Goal: Navigation & Orientation: Find specific page/section

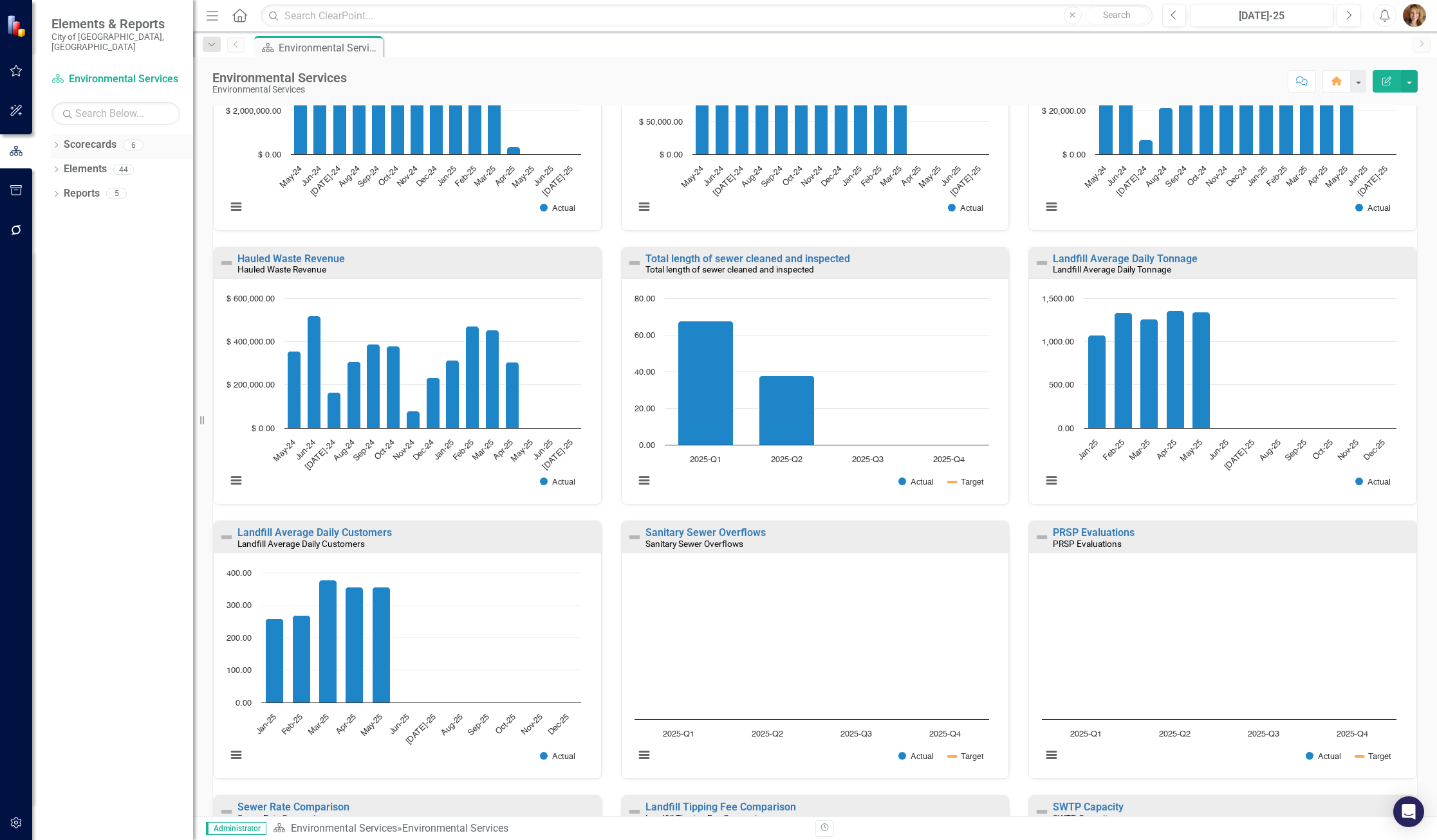
click at [56, 142] on icon at bounding box center [55, 145] width 3 height 6
click at [48, 165] on icon "Dropdown" at bounding box center [43, 169] width 9 height 7
click at [114, 228] on link "Building Development Services" at bounding box center [122, 221] width 141 height 15
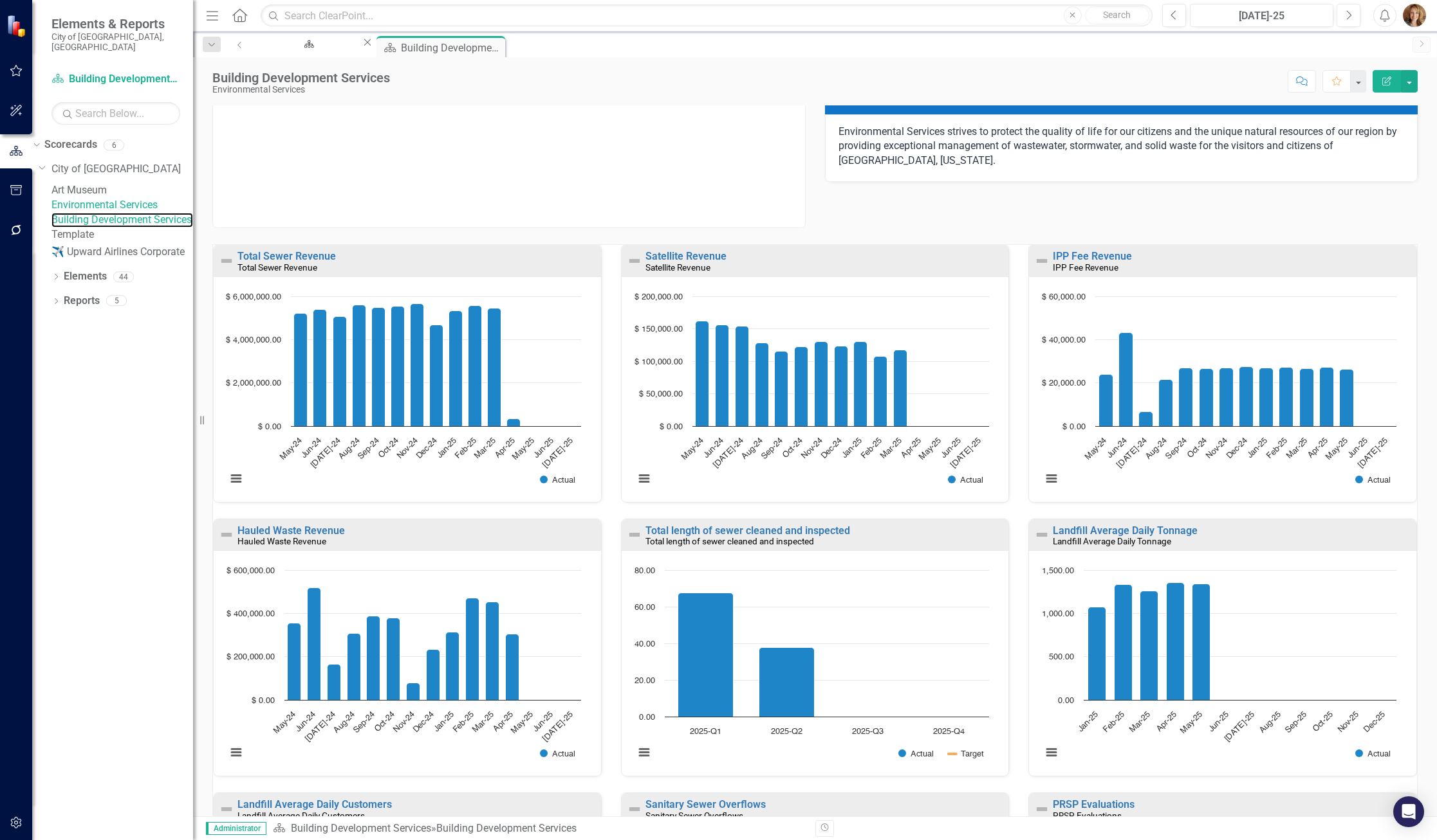
scroll to position [48, 0]
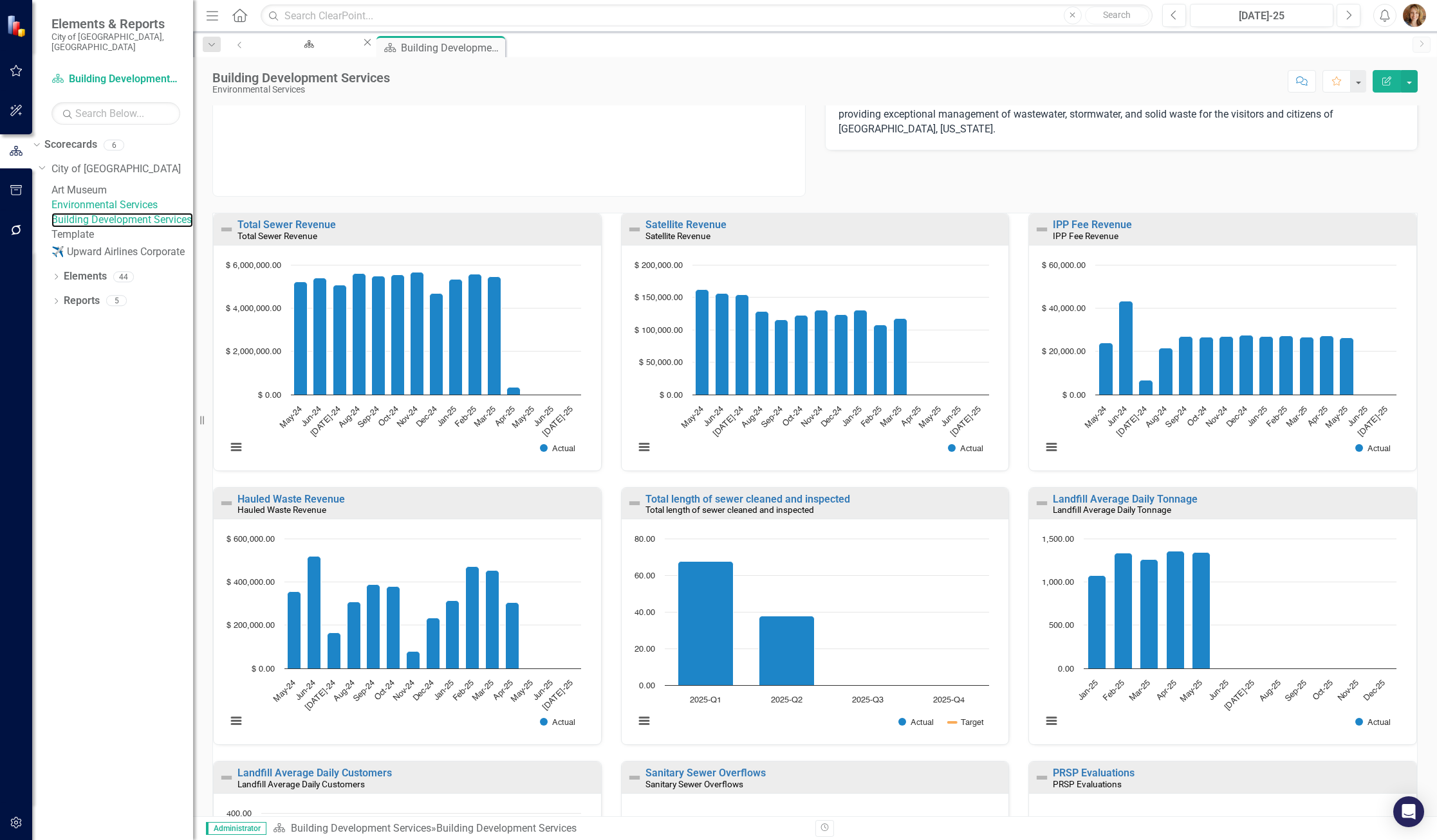
click at [987, 353] on div "Mission Environmental Services strives to protect the quality of life for our c…" at bounding box center [815, 461] width 1244 height 711
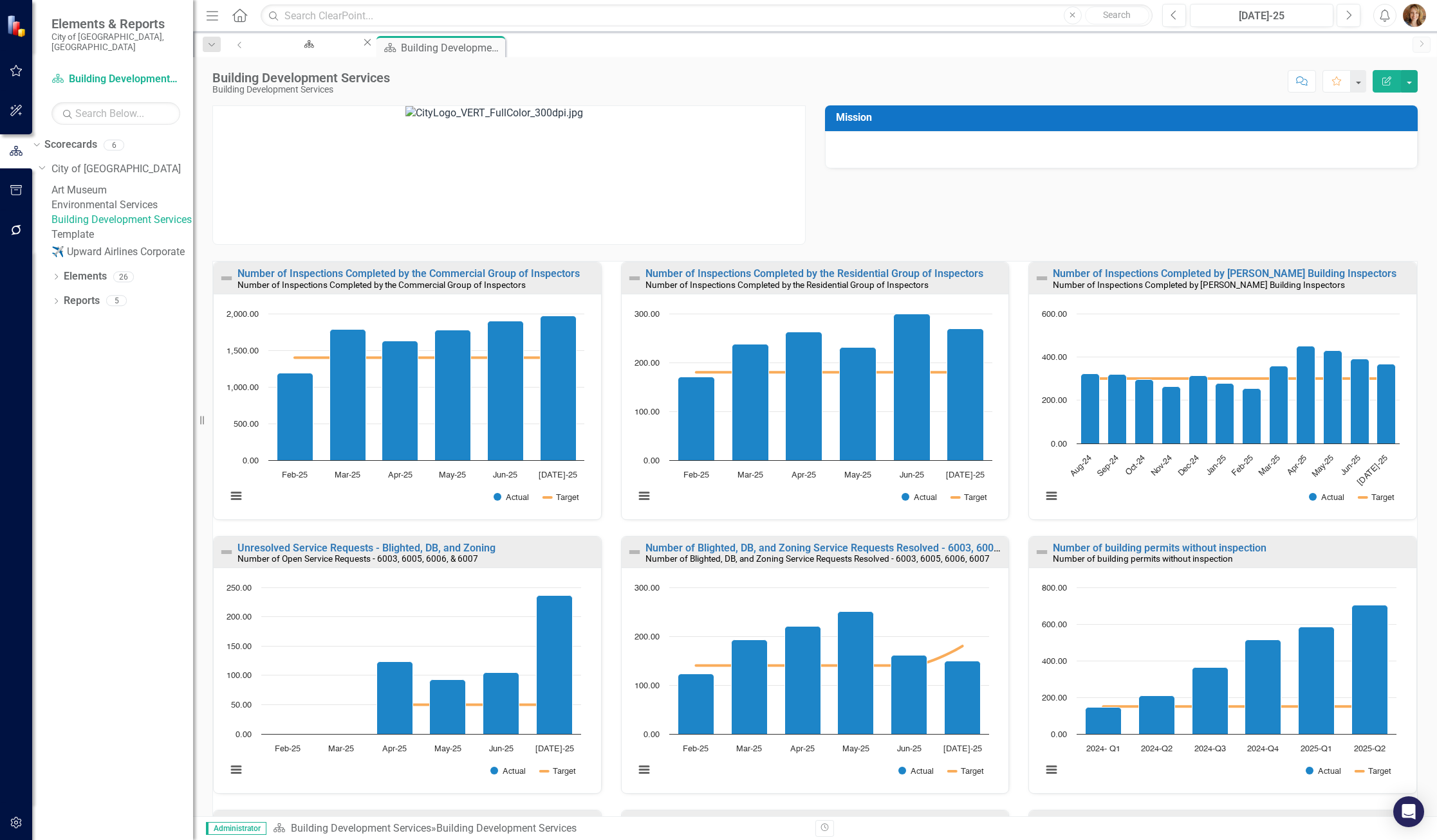
click at [125, 228] on link "Building Development Services" at bounding box center [122, 221] width 141 height 15
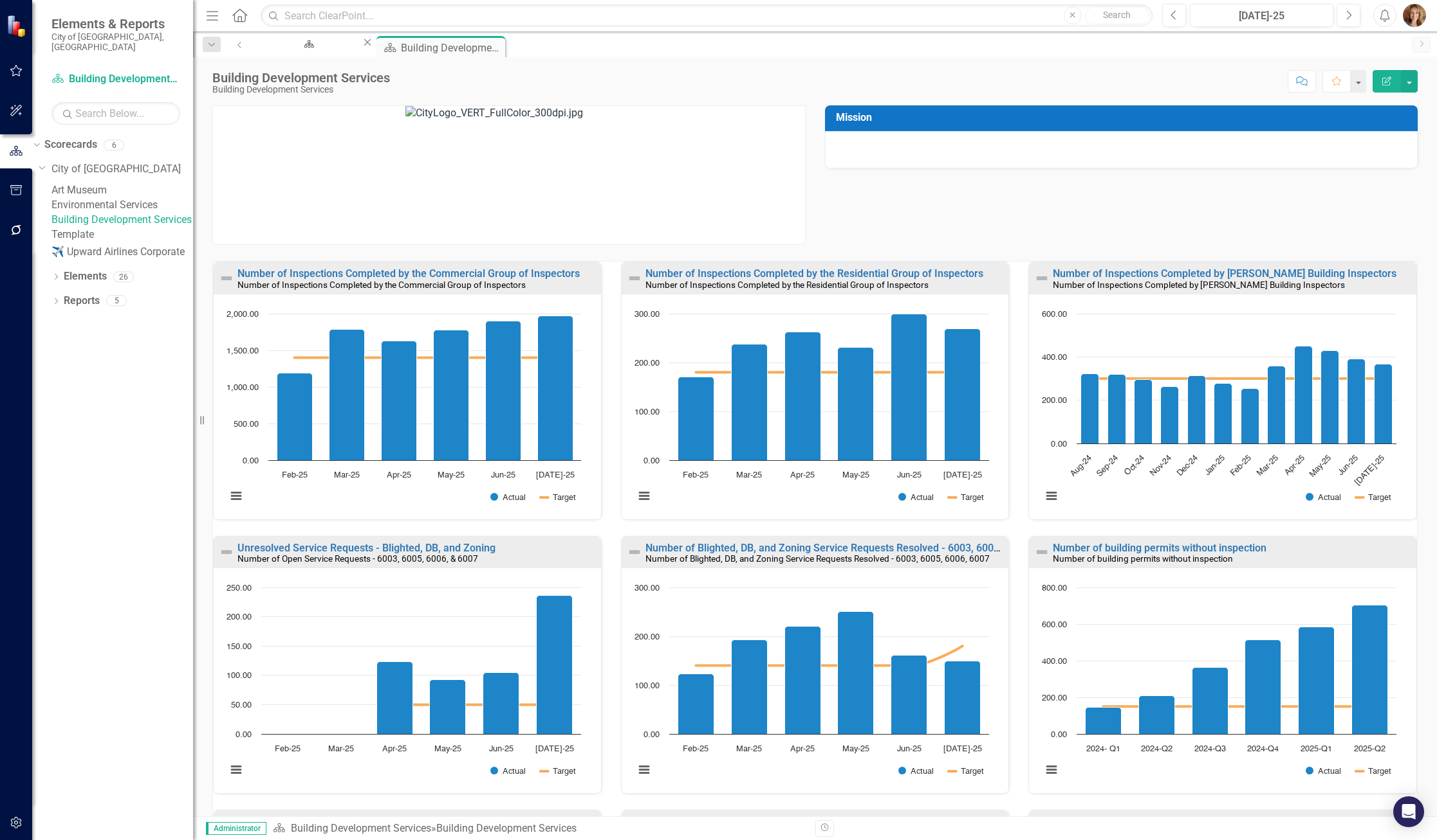
click at [125, 228] on link "Building Development Services" at bounding box center [122, 221] width 141 height 15
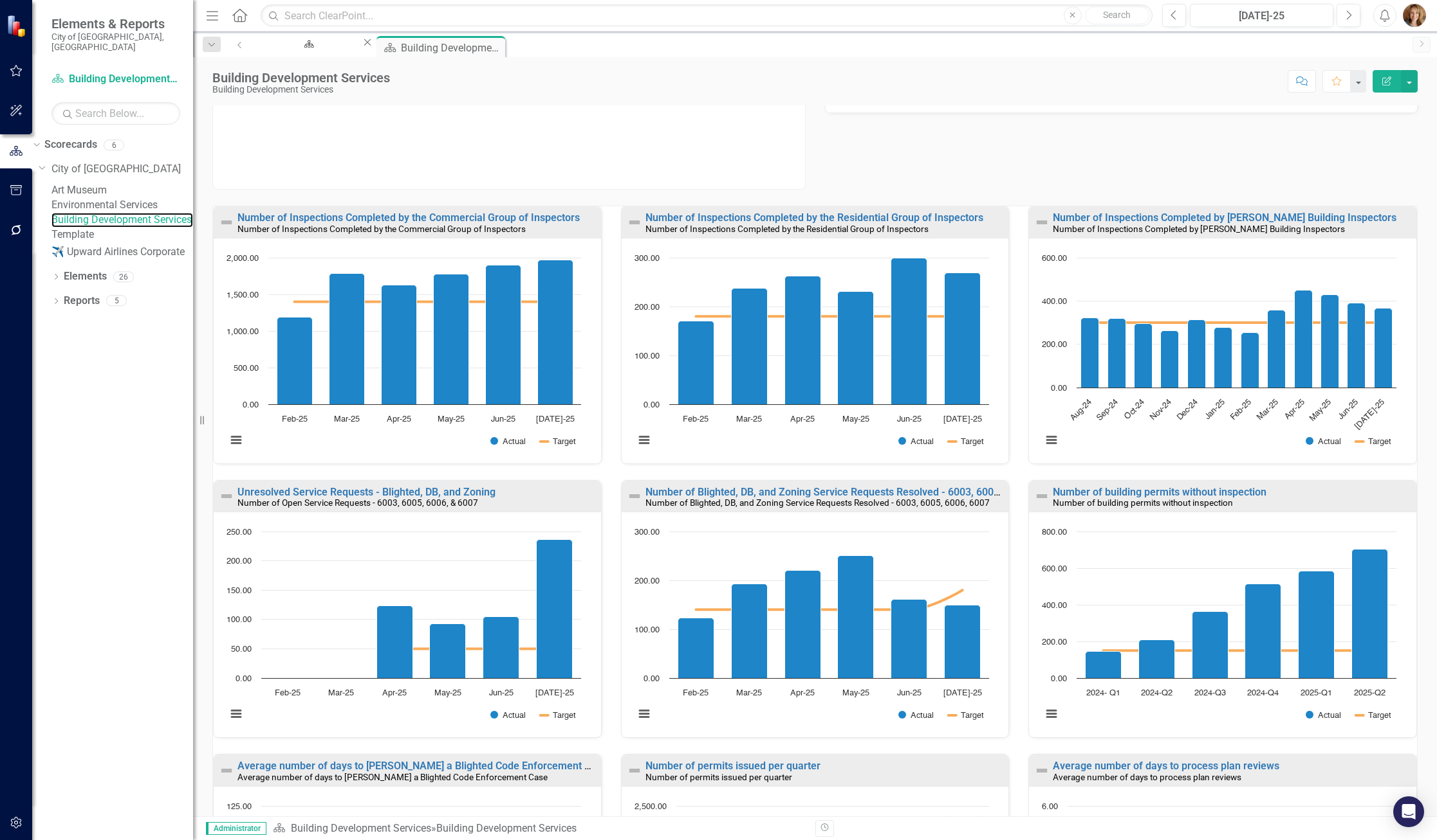
scroll to position [65, 0]
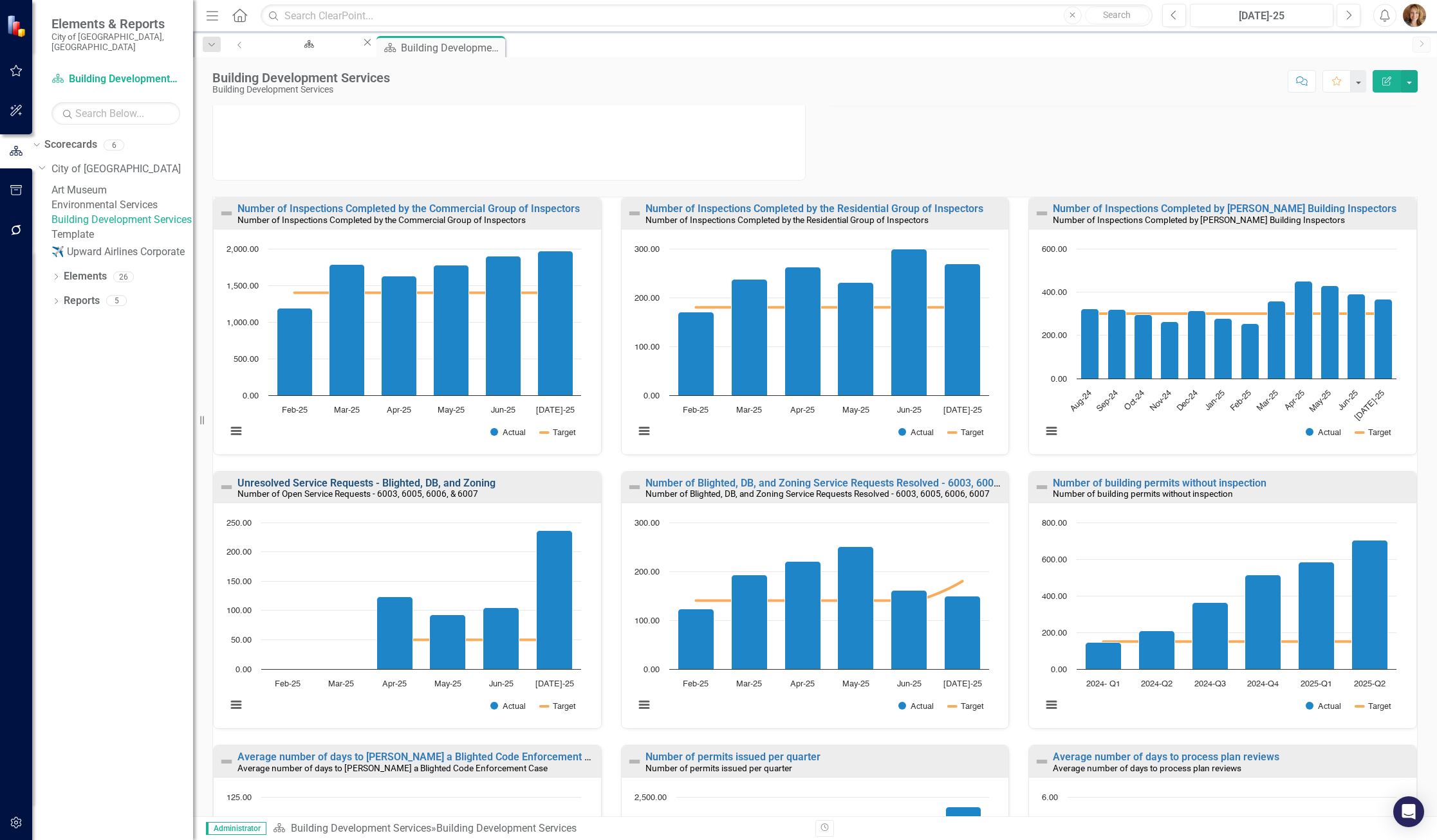
click at [465, 486] on link "Unresolved Service Requests - Blighted, DB, and Zoning" at bounding box center [366, 483] width 258 height 12
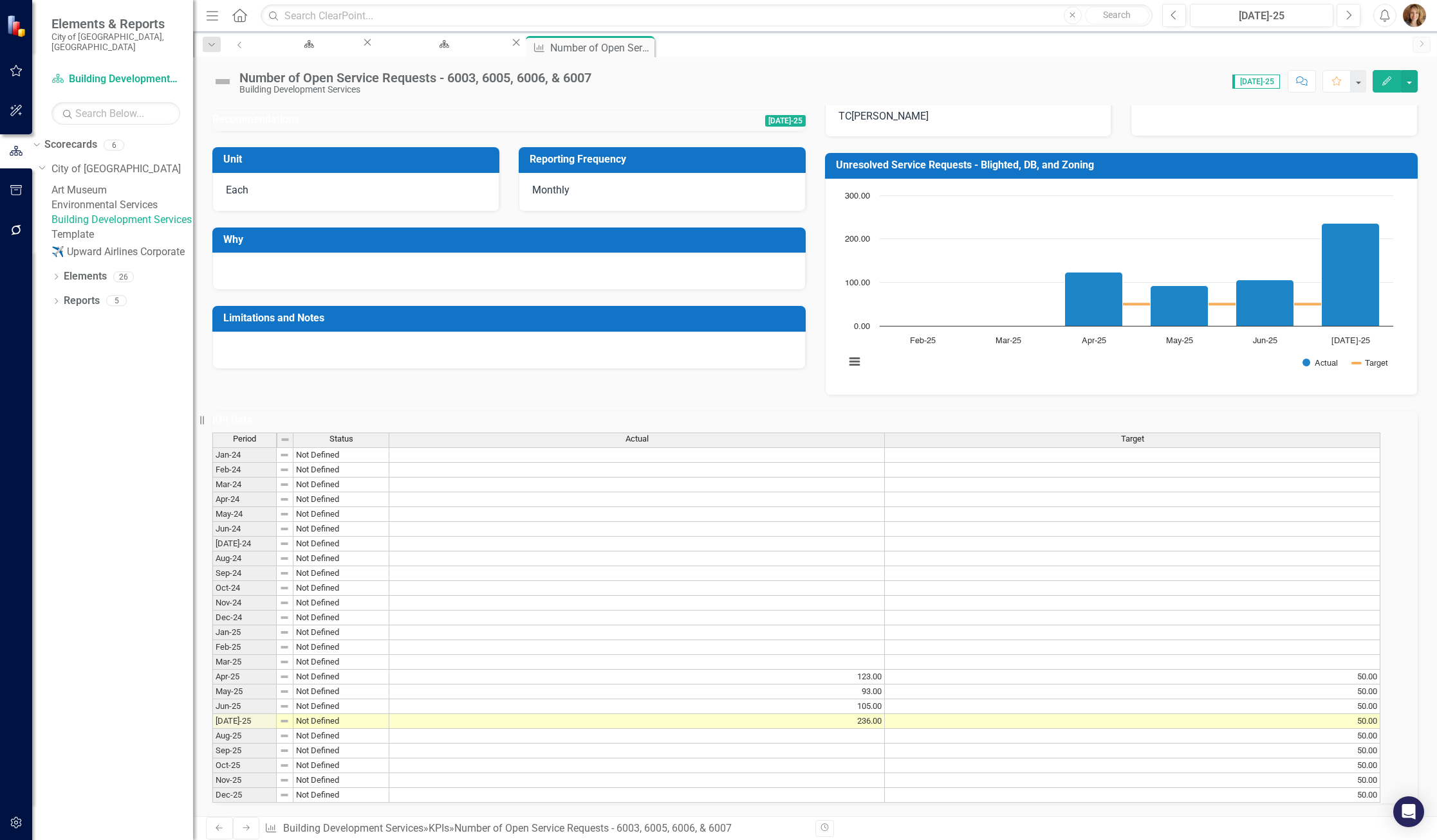
scroll to position [125, 0]
click at [639, 46] on icon "Close" at bounding box center [644, 46] width 13 height 10
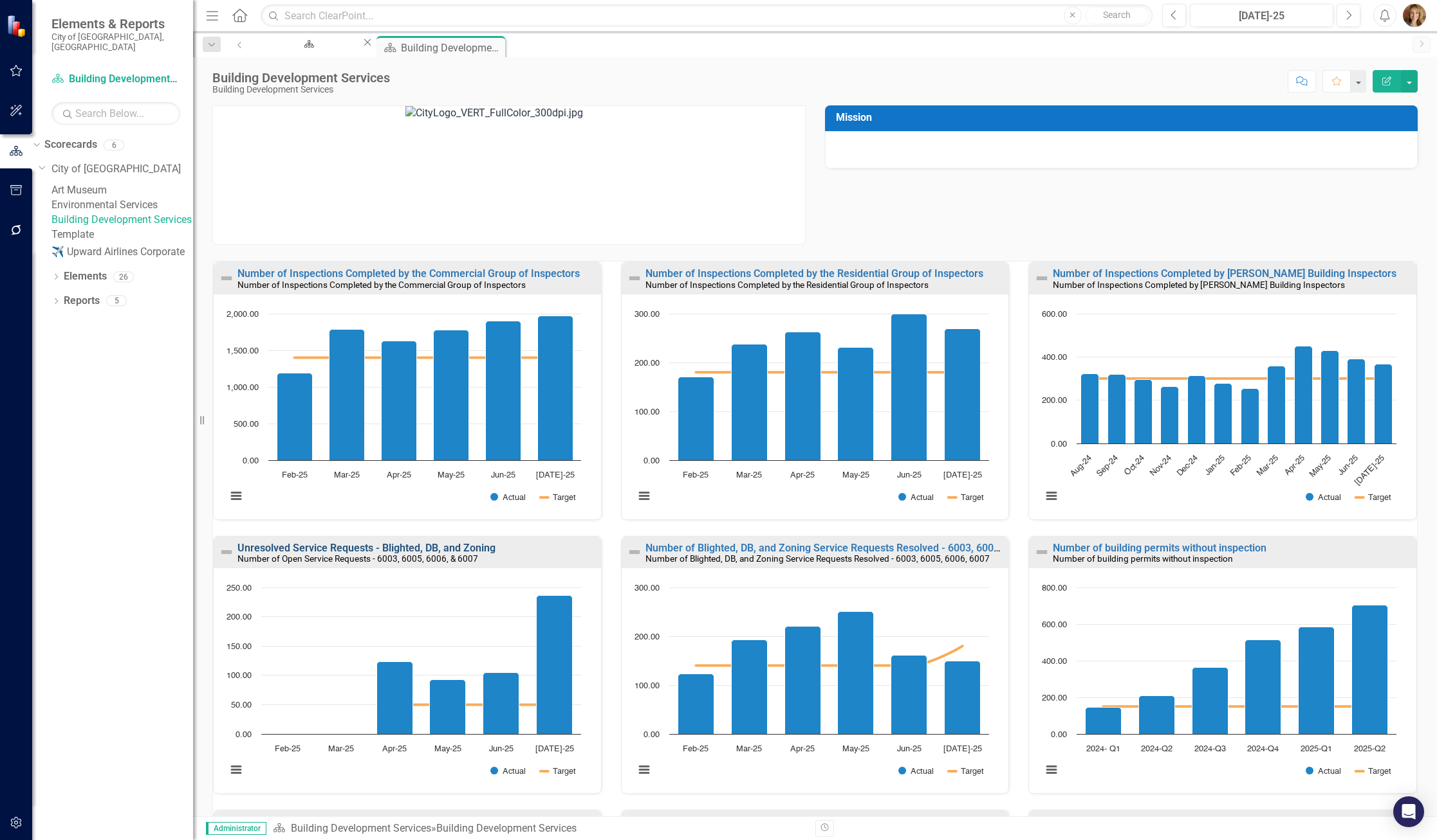
click at [382, 546] on link "Unresolved Service Requests - Blighted, DB, and Zoning" at bounding box center [366, 547] width 258 height 12
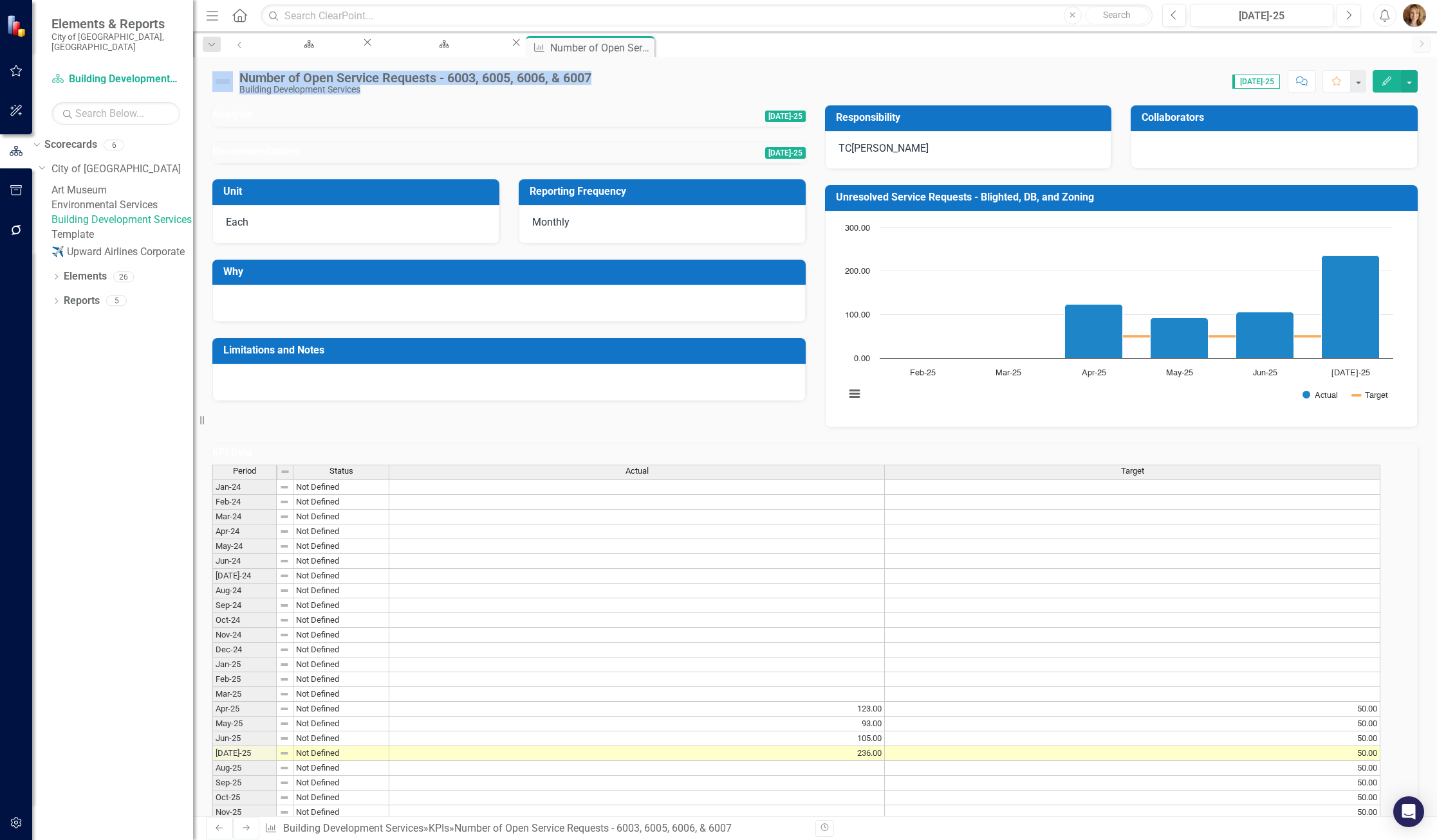
drag, startPoint x: 608, startPoint y: 81, endPoint x: 235, endPoint y: 79, distance: 373.0
click at [235, 79] on div "Number of Open Service Requests - 6003, 6005, 6006, & 6007 Building Development…" at bounding box center [815, 77] width 1244 height 39
drag, startPoint x: 235, startPoint y: 79, endPoint x: 459, endPoint y: 90, distance: 224.3
click at [433, 94] on div "Building Development Services" at bounding box center [415, 90] width 352 height 9
drag, startPoint x: 605, startPoint y: 76, endPoint x: 254, endPoint y: 78, distance: 351.0
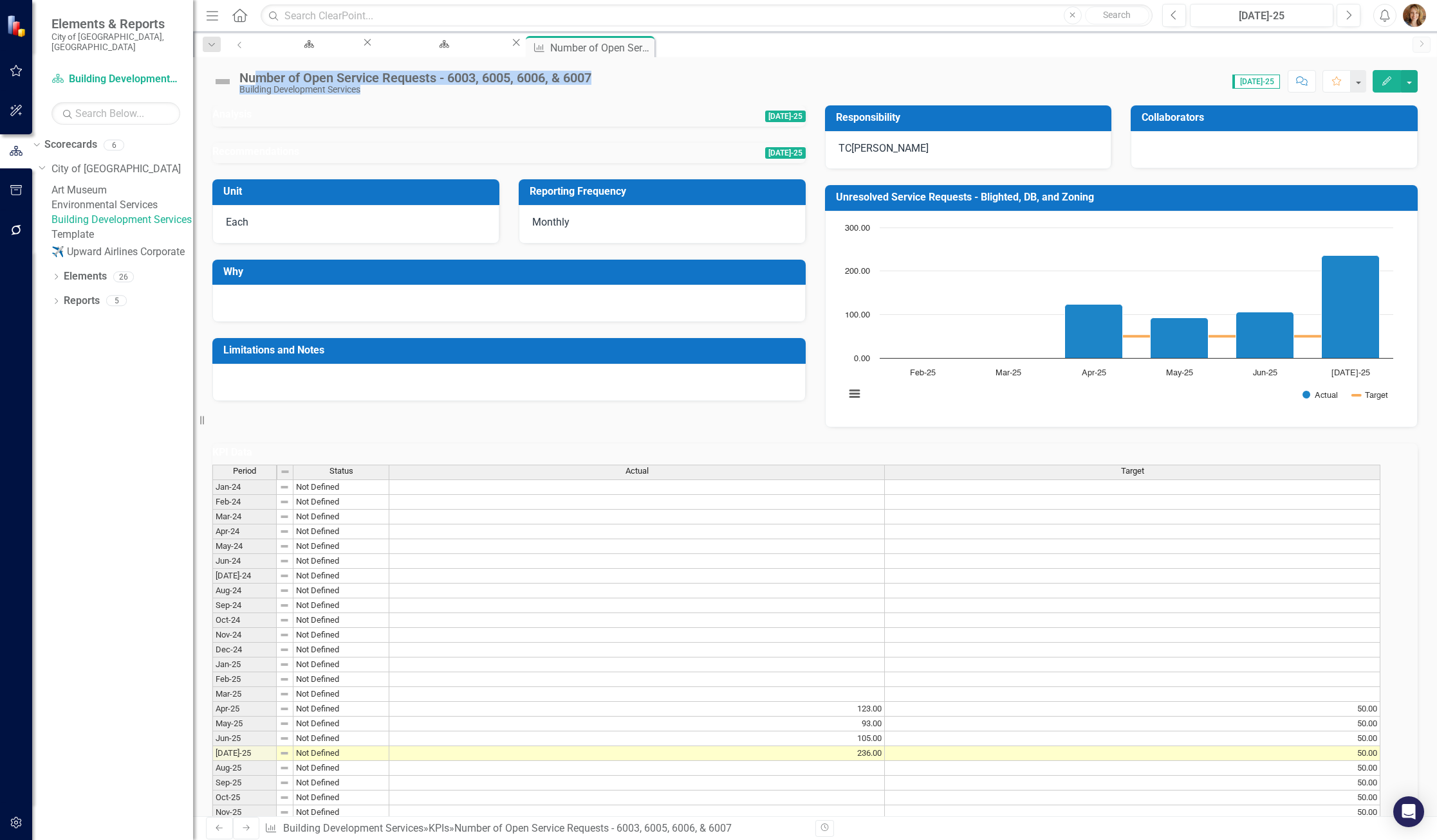
click at [254, 78] on div "Number of Open Service Requests - 6003, 6005, 6006, & 6007 Building Development…" at bounding box center [815, 77] width 1244 height 39
drag, startPoint x: 254, startPoint y: 78, endPoint x: 239, endPoint y: 78, distance: 15.0
click at [239, 78] on div "Number of Open Service Requests - 6003, 6005, 6006, & 6007" at bounding box center [415, 78] width 352 height 14
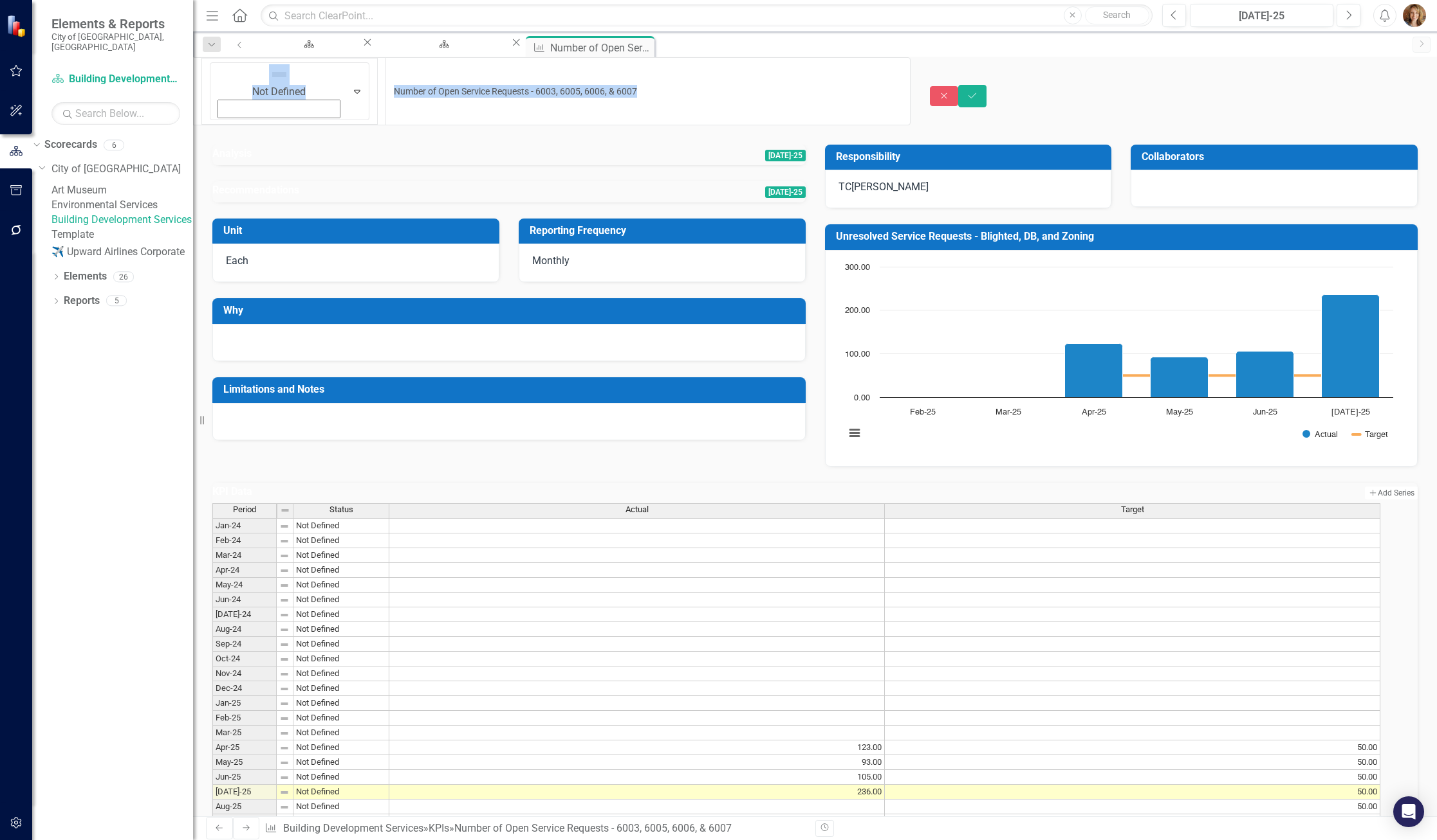
drag, startPoint x: 312, startPoint y: 75, endPoint x: 593, endPoint y: 73, distance: 281.0
drag, startPoint x: 542, startPoint y: 73, endPoint x: 235, endPoint y: 71, distance: 307.0
click at [235, 71] on div "Not Defined Expand Number of Open Service Requests - 6003, 6005, 6006, & 6007" at bounding box center [551, 91] width 718 height 68
click at [987, 85] on div "Close Save" at bounding box center [1183, 96] width 507 height 22
click at [949, 91] on icon "Close" at bounding box center [944, 96] width 12 height 9
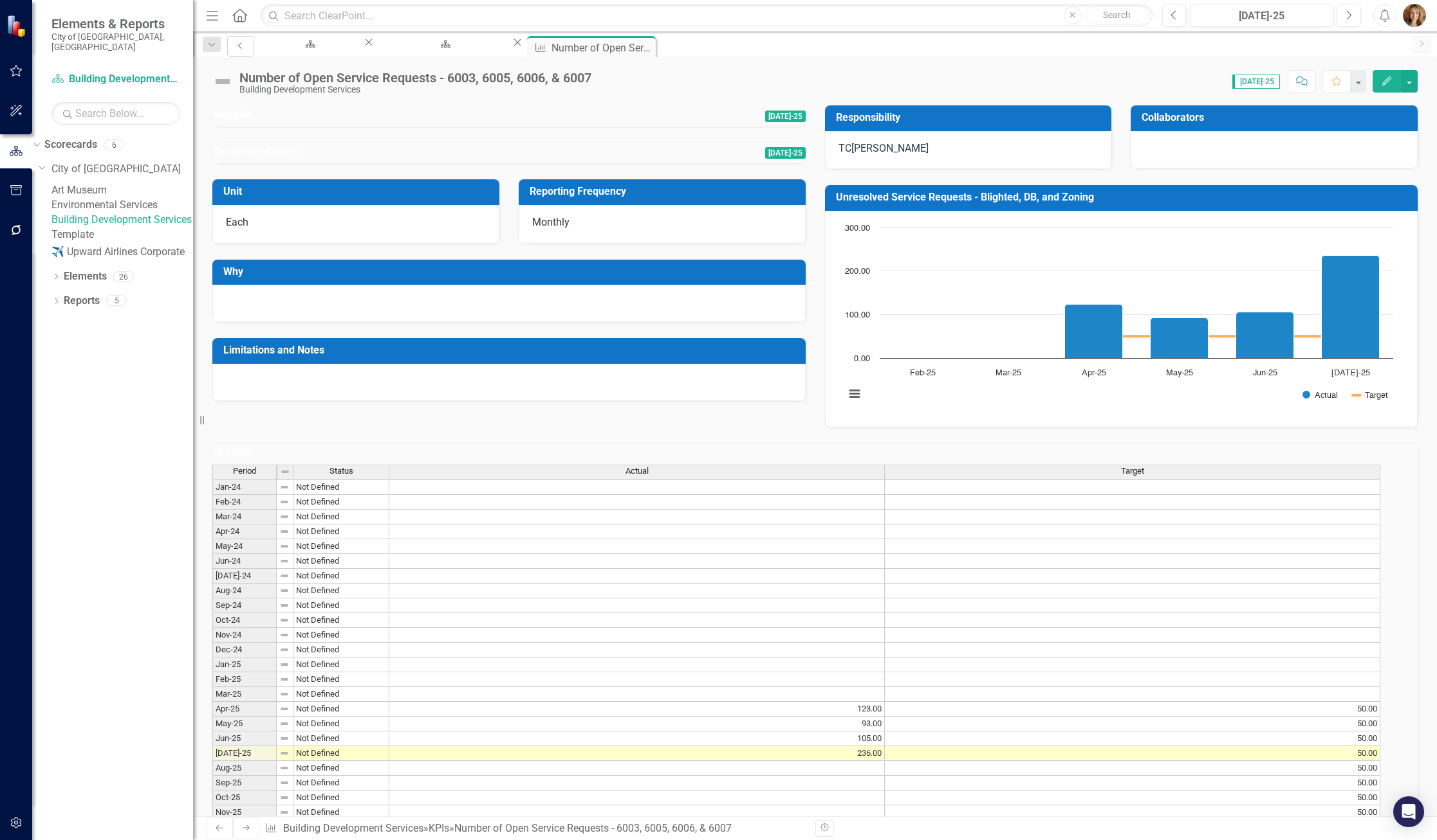
click at [235, 43] on icon "Previous" at bounding box center [240, 45] width 10 height 7
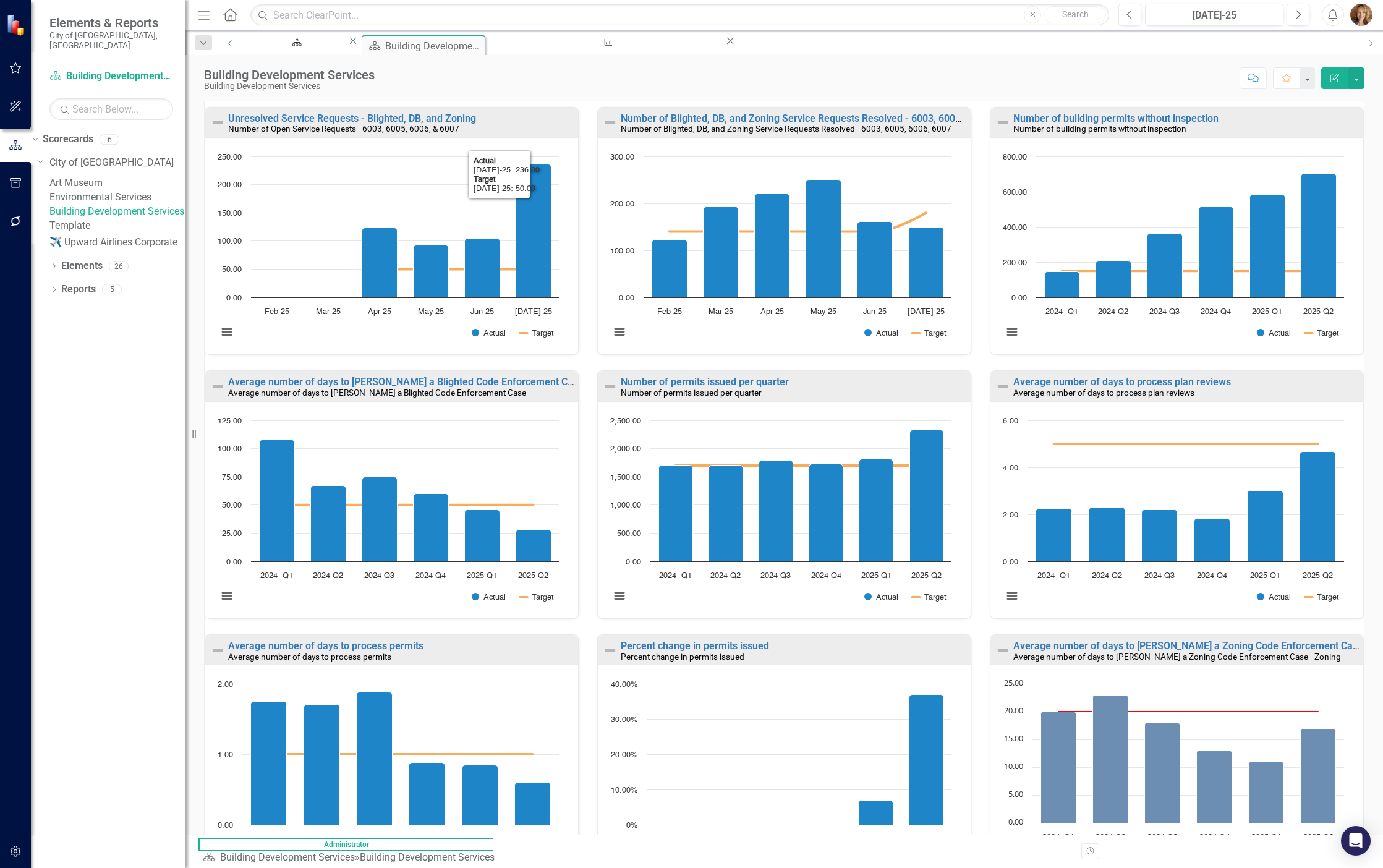
scroll to position [448, 0]
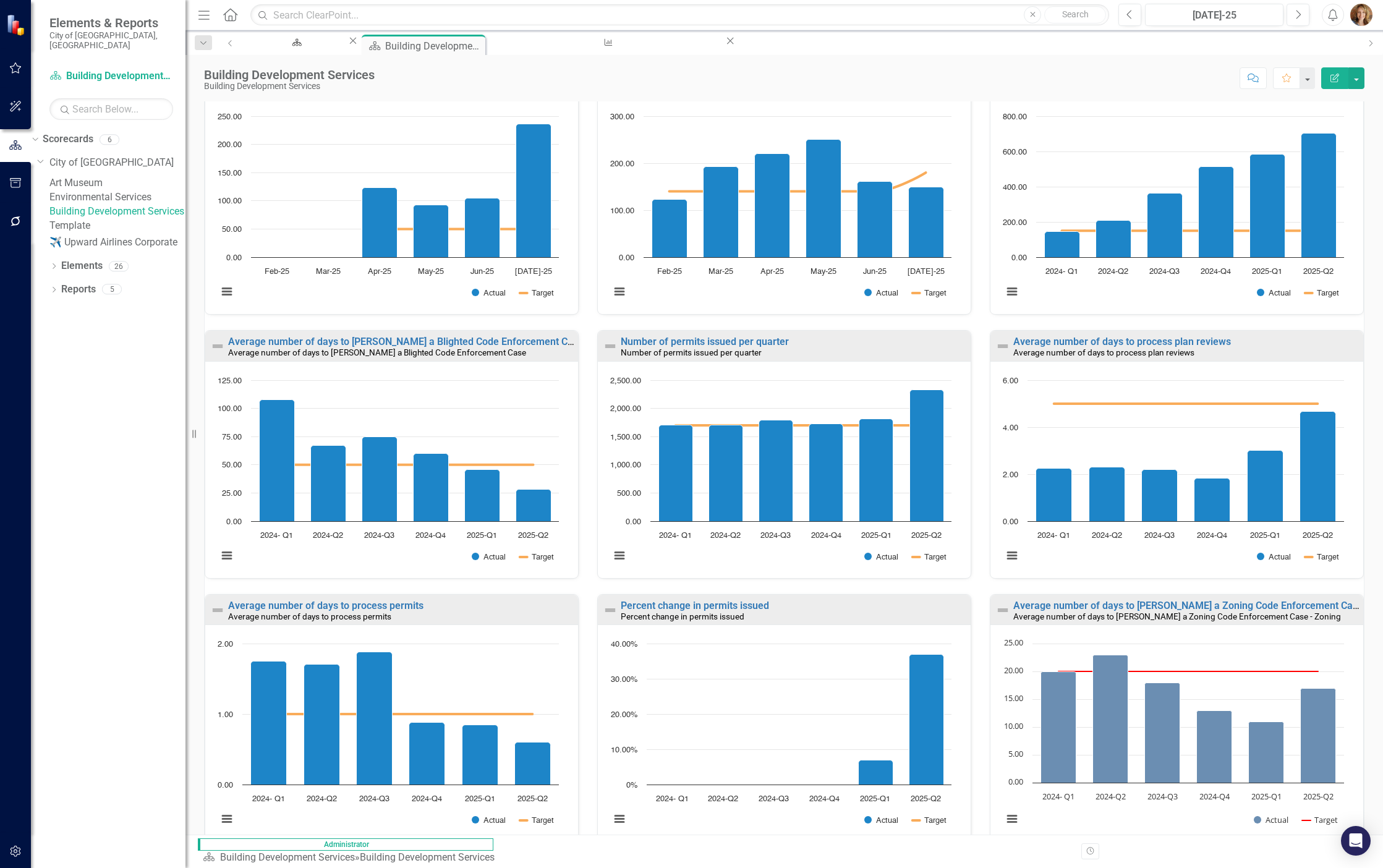
drag, startPoint x: 115, startPoint y: 170, endPoint x: 150, endPoint y: 178, distance: 35.9
click at [115, 177] on link "Art Museum" at bounding box center [117, 184] width 136 height 14
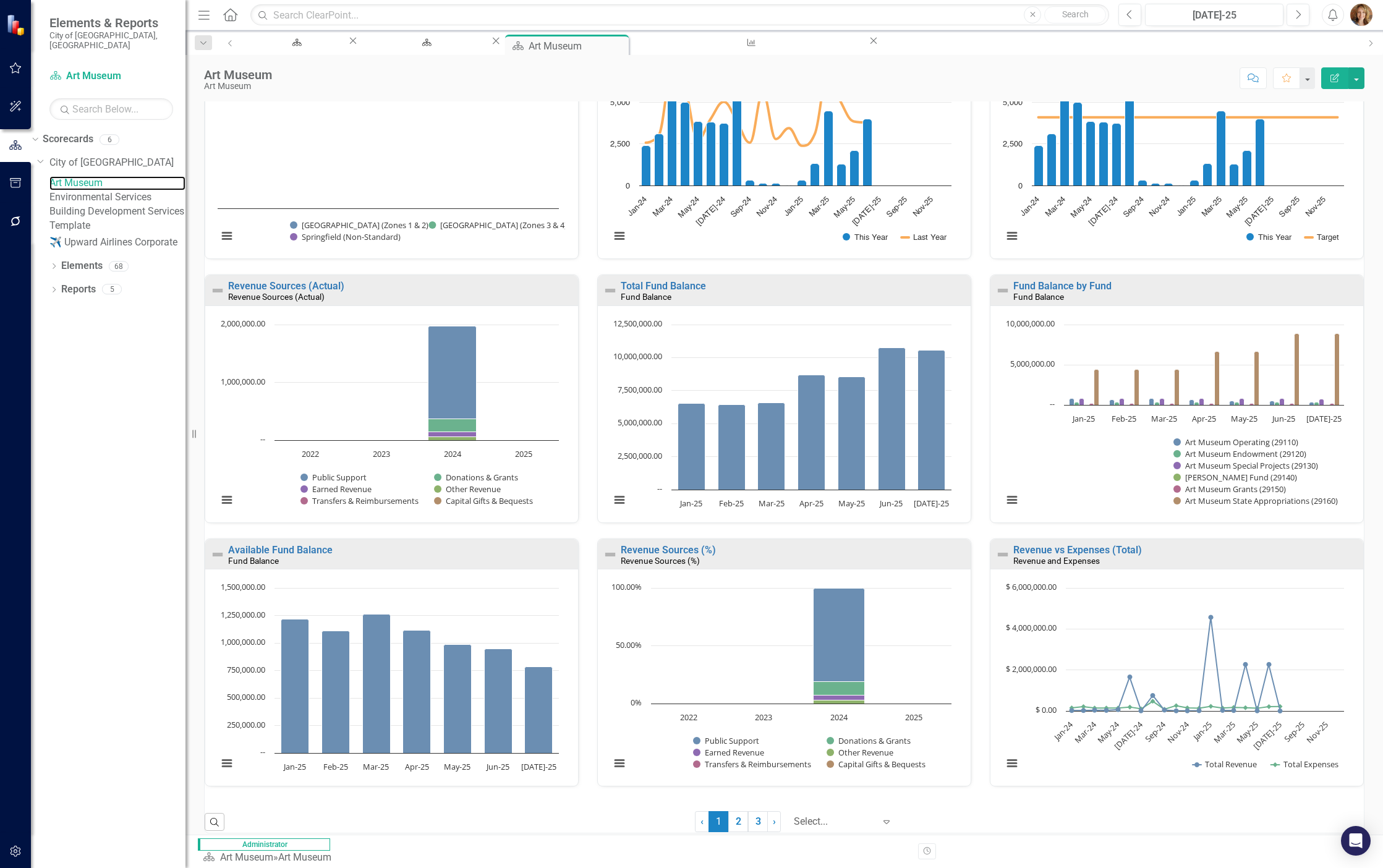
scroll to position [479, 0]
click at [729, 808] on link "2" at bounding box center [739, 821] width 20 height 21
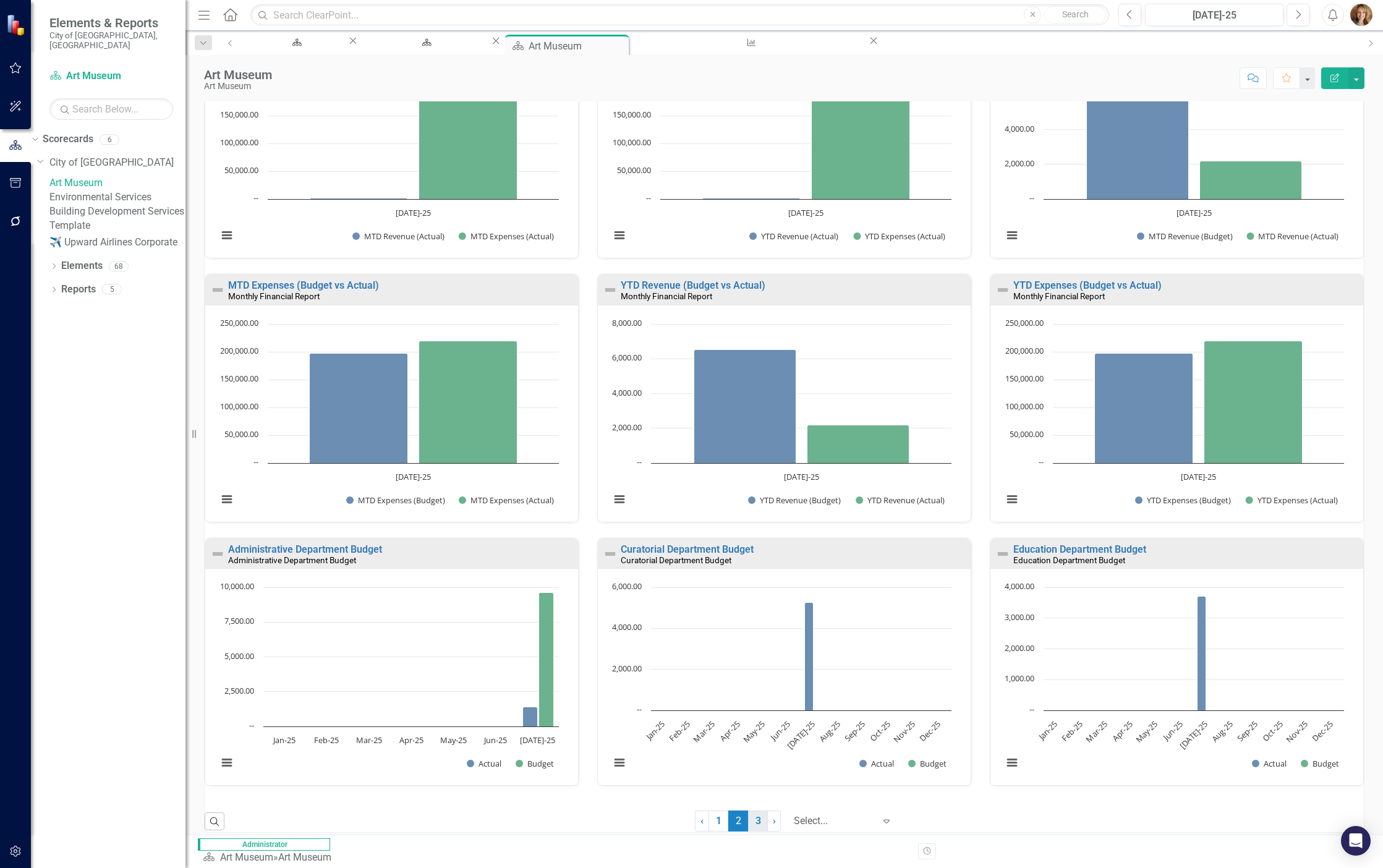
click at [748, 808] on link "3" at bounding box center [758, 821] width 20 height 21
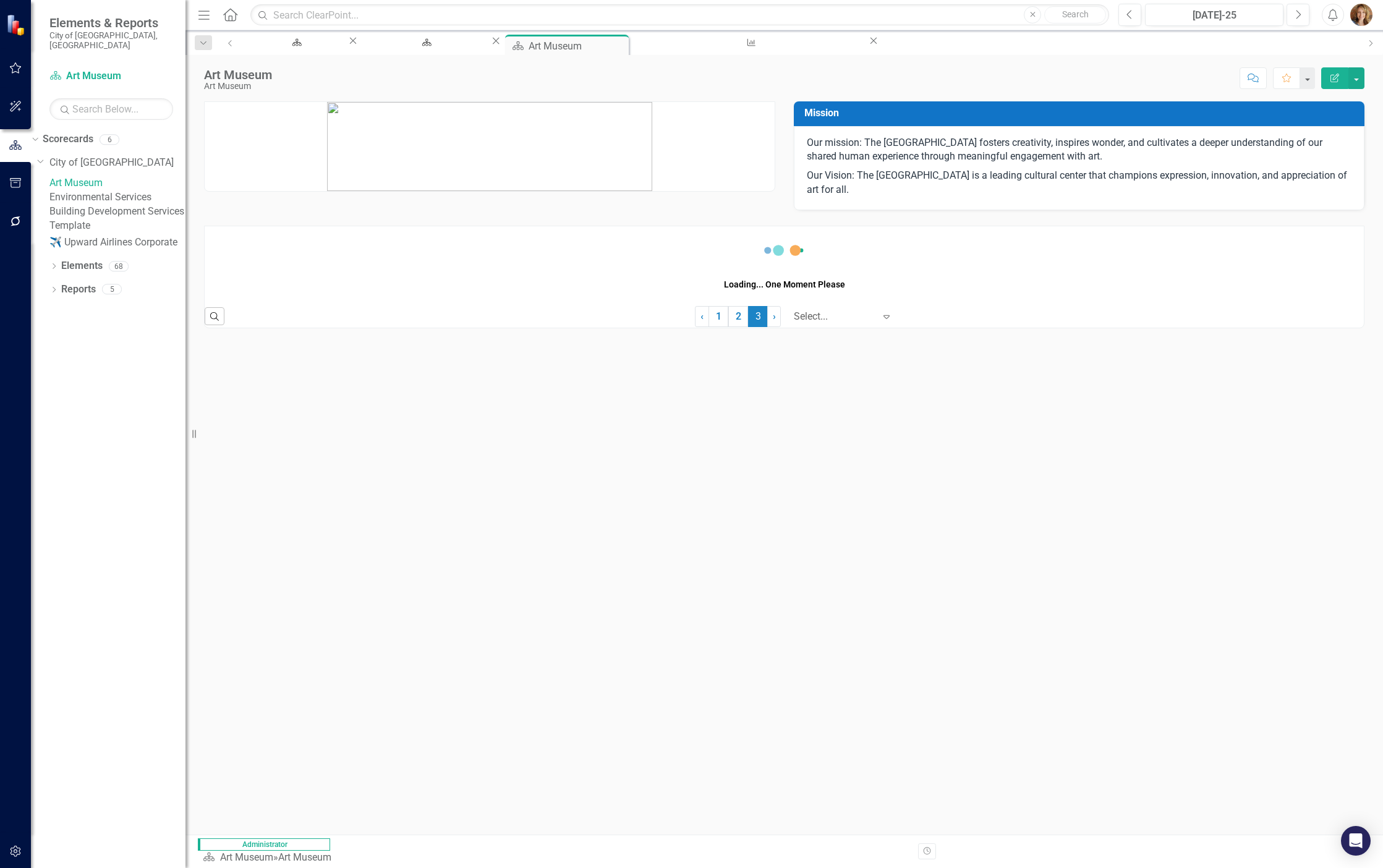
scroll to position [0, 0]
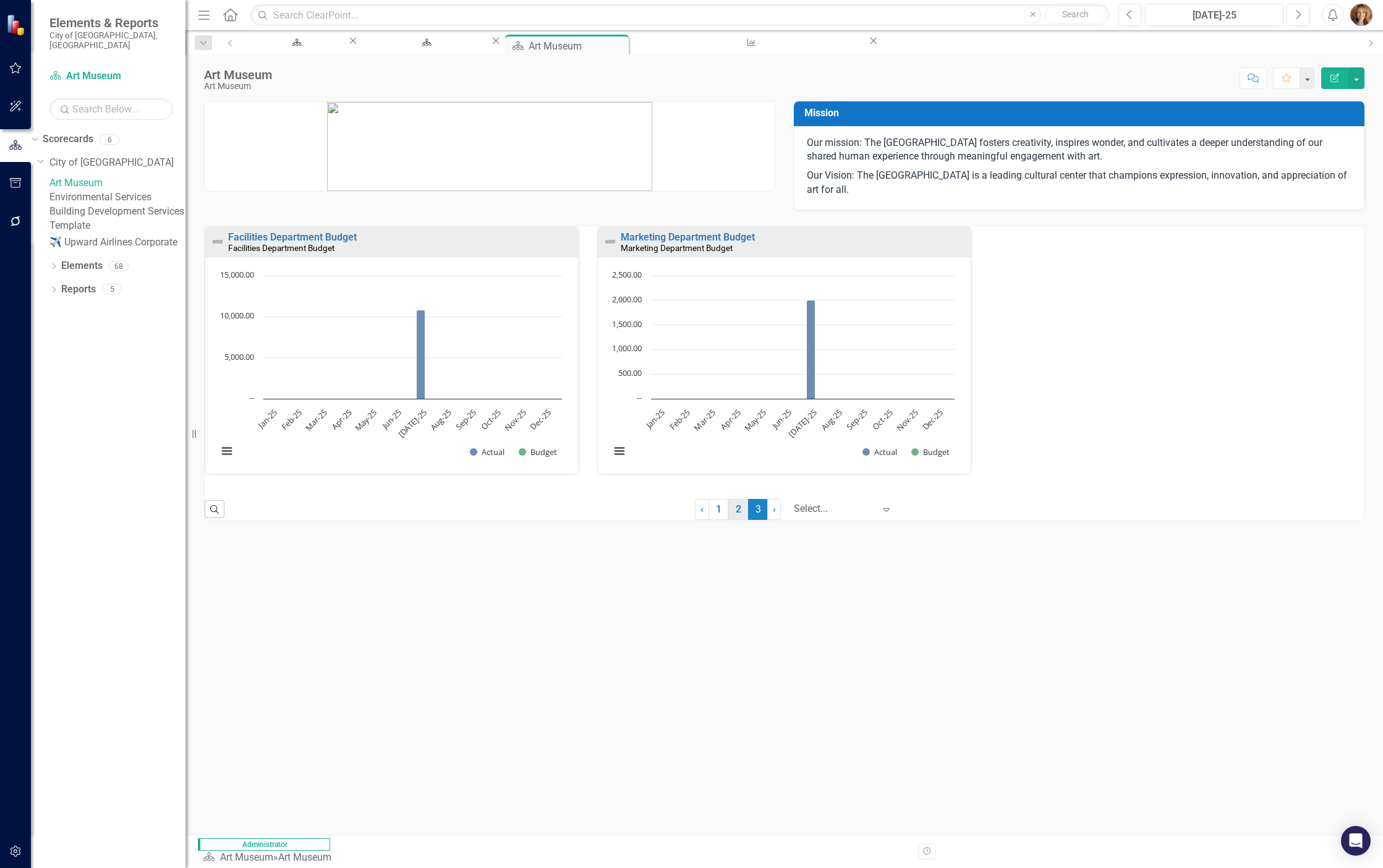
click at [735, 510] on link "2" at bounding box center [739, 509] width 20 height 21
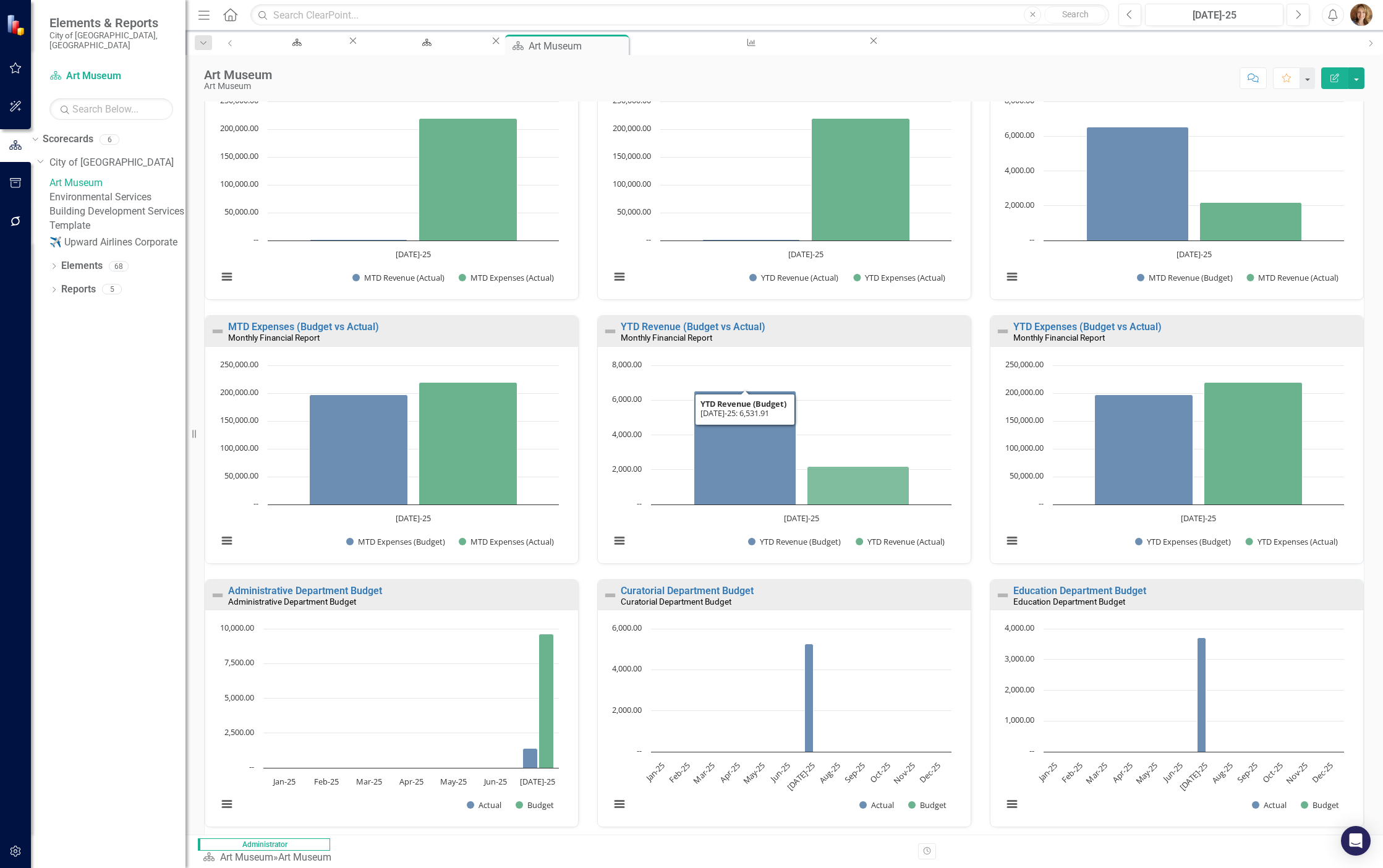
scroll to position [479, 0]
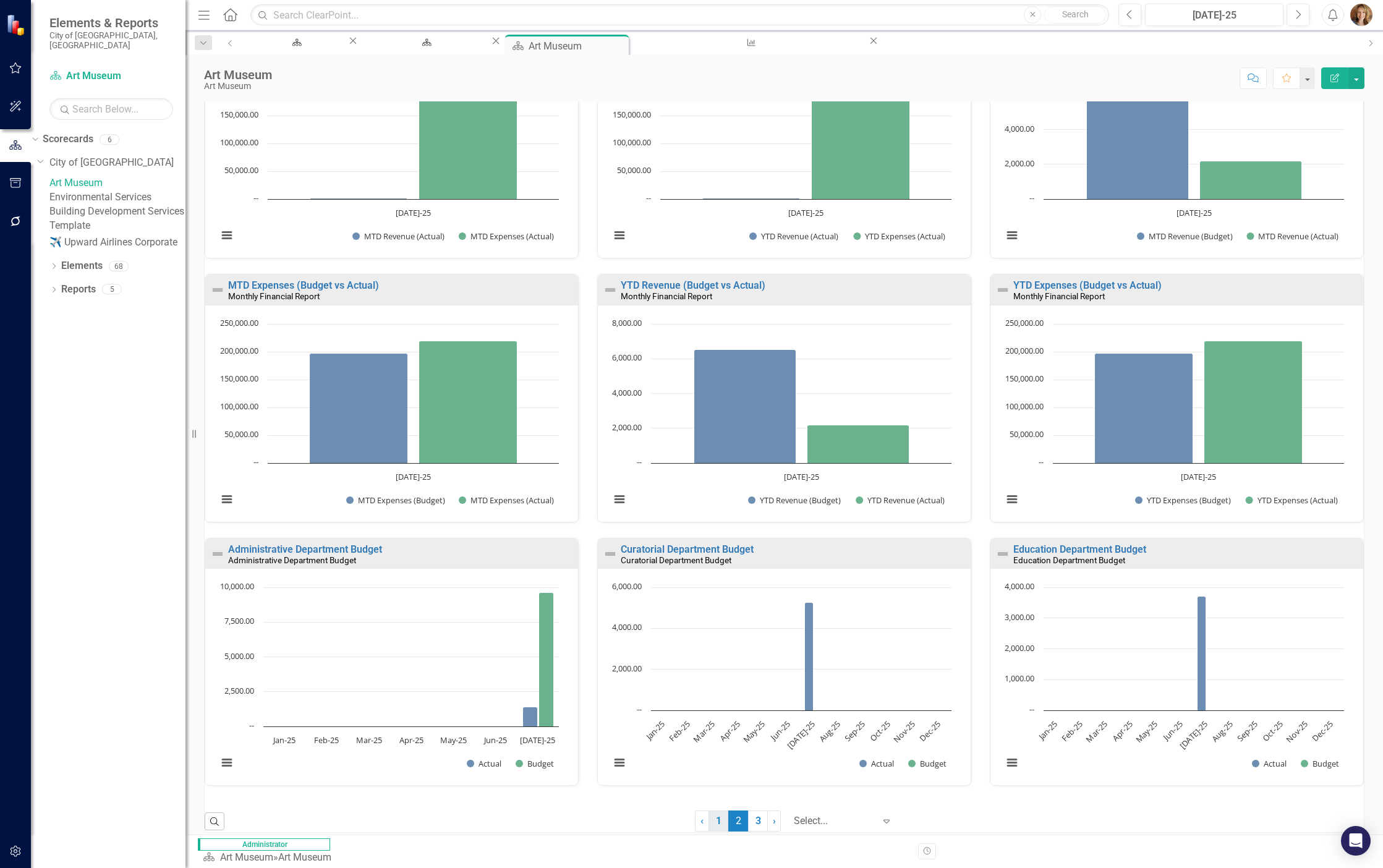
click at [708, 808] on link "1" at bounding box center [718, 821] width 20 height 21
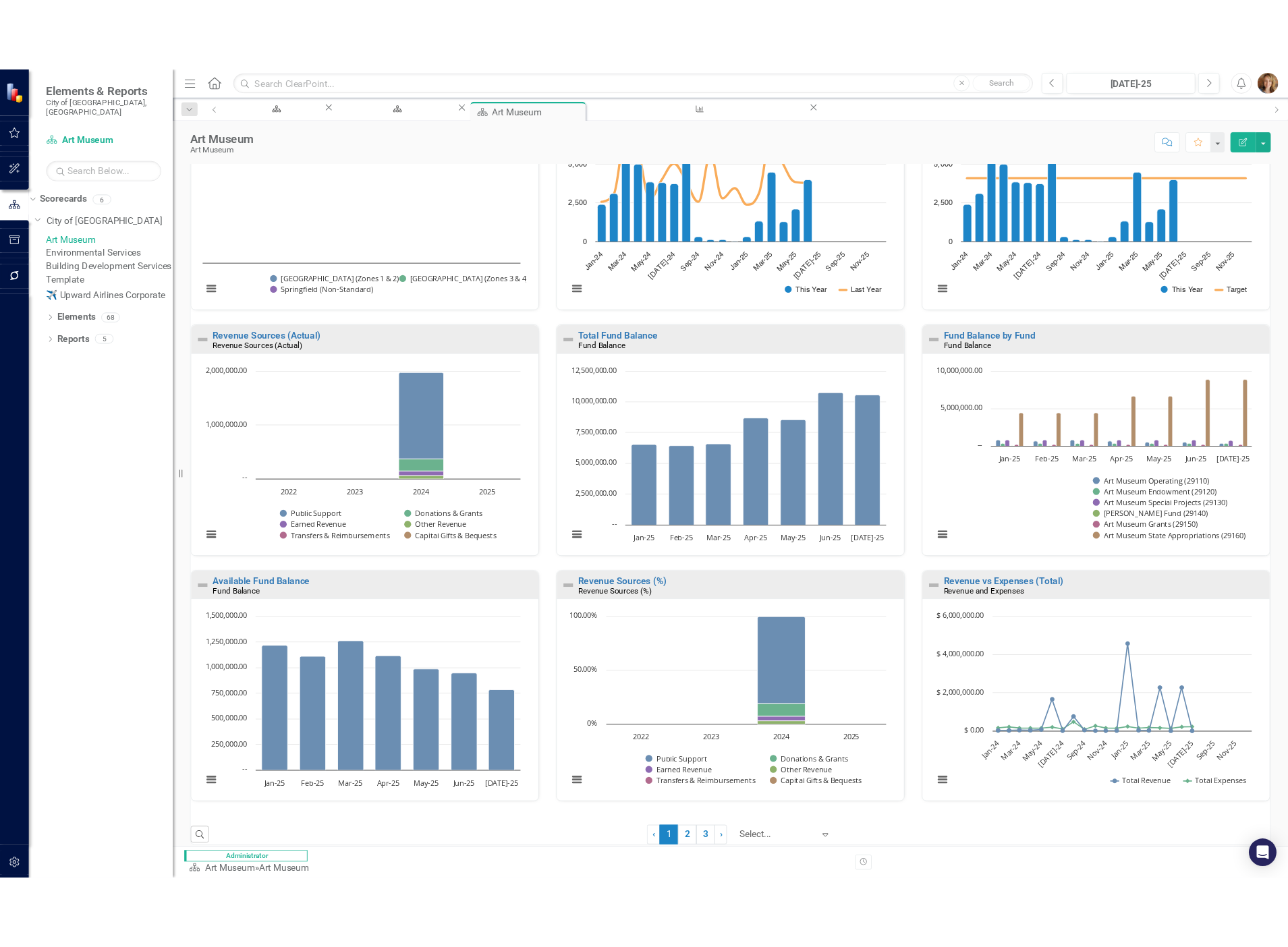
scroll to position [0, 0]
